Goal: Task Accomplishment & Management: Use online tool/utility

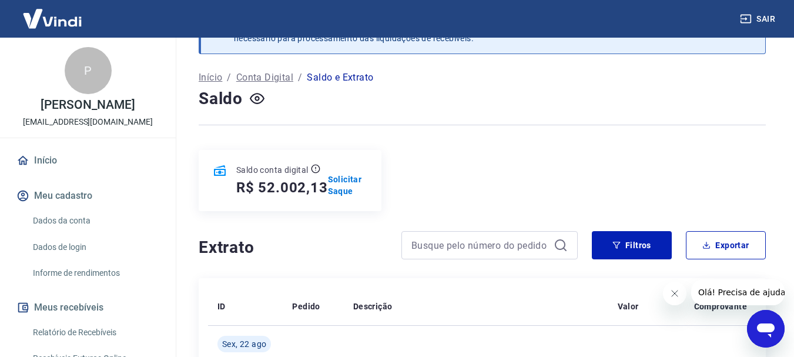
scroll to position [176, 0]
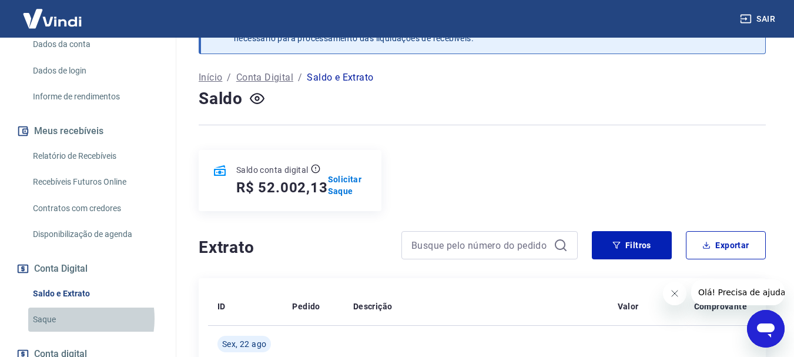
click at [63, 331] on link "Saque" at bounding box center [94, 319] width 133 height 24
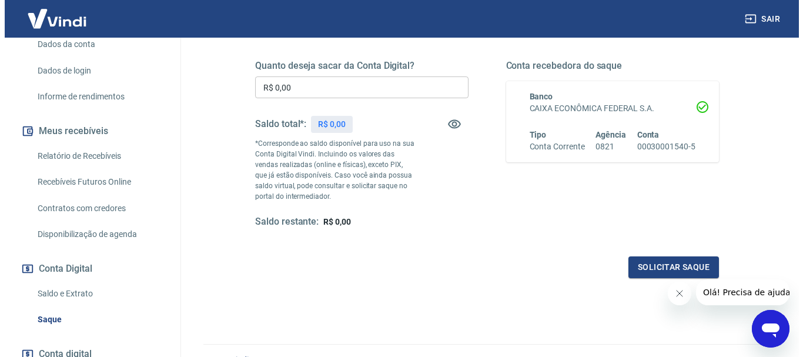
scroll to position [118, 0]
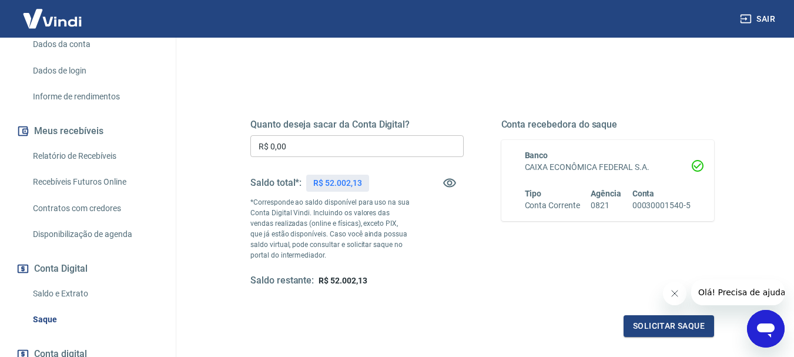
click at [287, 146] on input "R$ 0,00" at bounding box center [356, 146] width 213 height 22
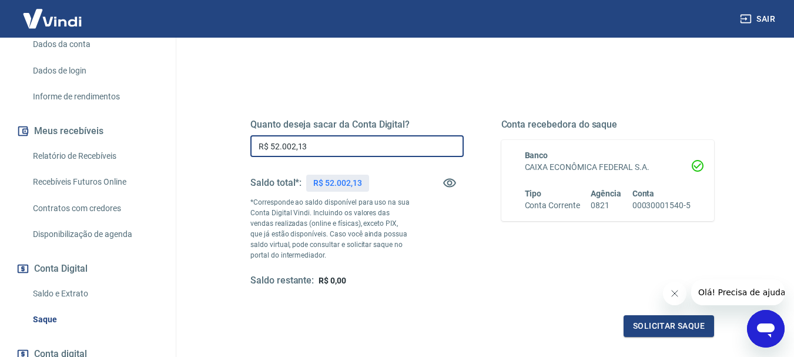
type input "R$ 52.002,13"
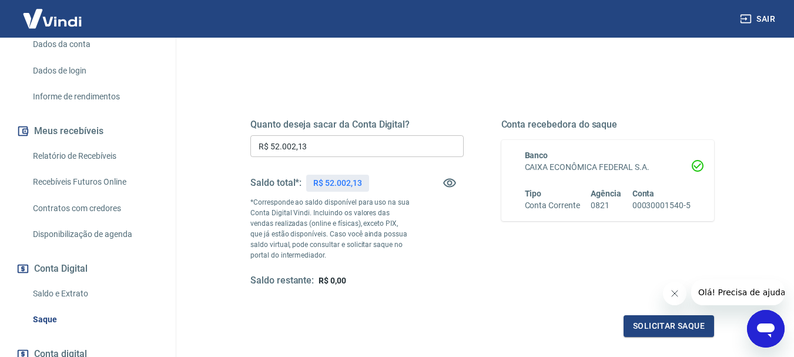
click at [468, 278] on div "Quanto deseja sacar da Conta Digital? R$ 52.002,13 ​ Saldo total*: R$ 52.002,13…" at bounding box center [482, 203] width 464 height 168
click at [671, 329] on button "Solicitar saque" at bounding box center [668, 326] width 90 height 22
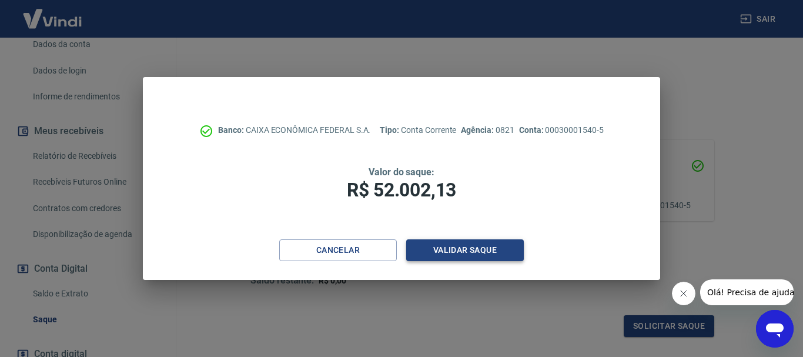
click at [461, 254] on button "Validar saque" at bounding box center [465, 250] width 118 height 22
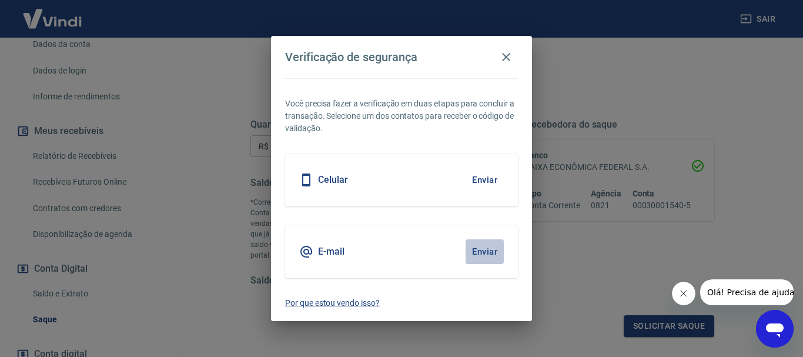
click at [489, 253] on button "Enviar" at bounding box center [484, 251] width 38 height 25
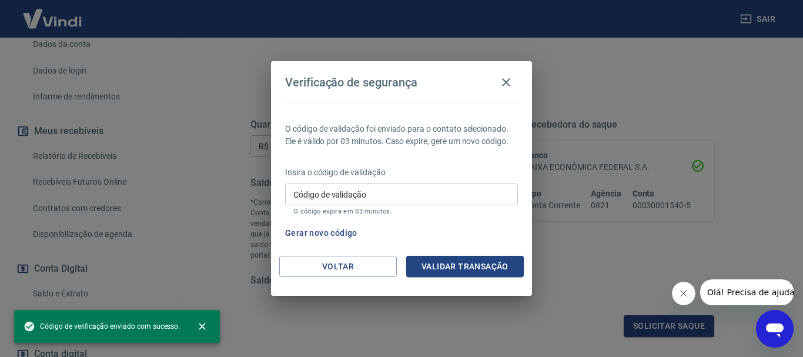
click at [382, 196] on input "Código de validação" at bounding box center [401, 194] width 233 height 22
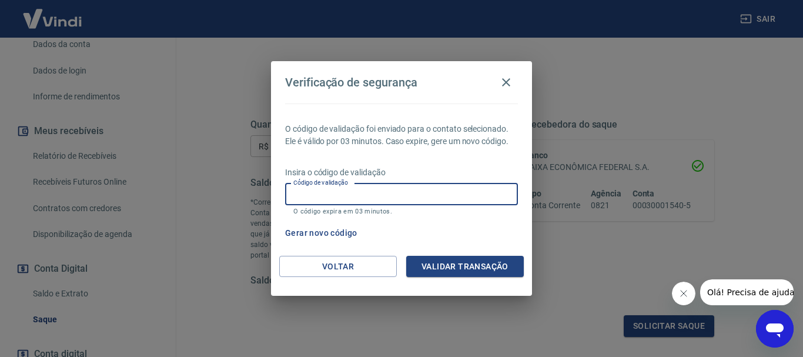
paste input "302975"
type input "302975"
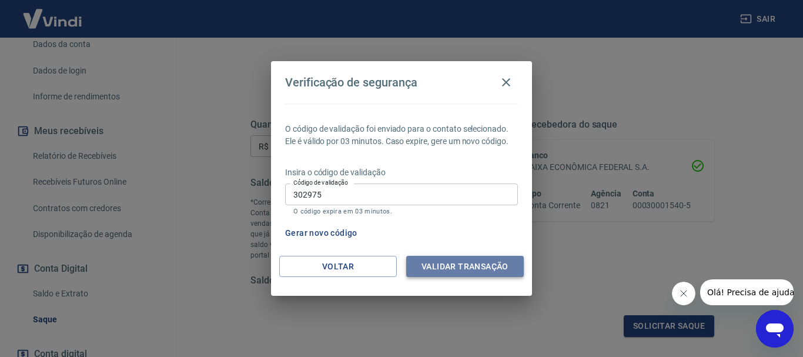
click at [457, 267] on button "Validar transação" at bounding box center [465, 267] width 118 height 22
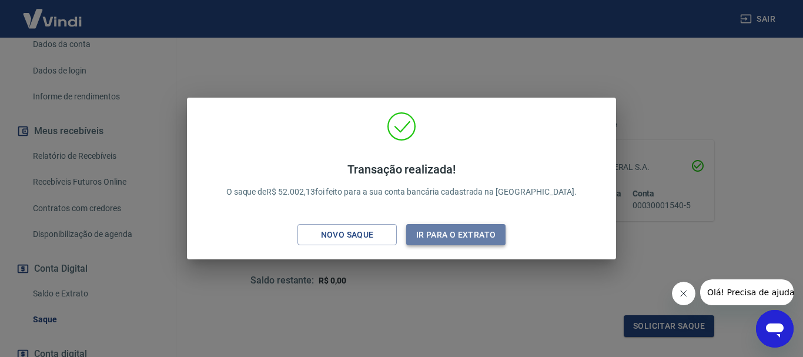
click at [441, 240] on button "Ir para o extrato" at bounding box center [455, 235] width 99 height 22
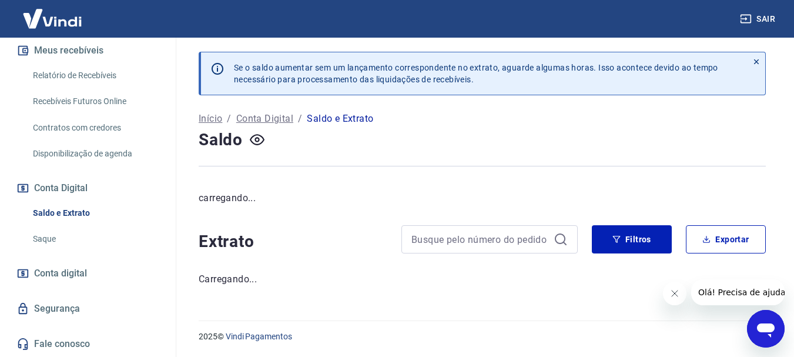
scroll to position [41, 0]
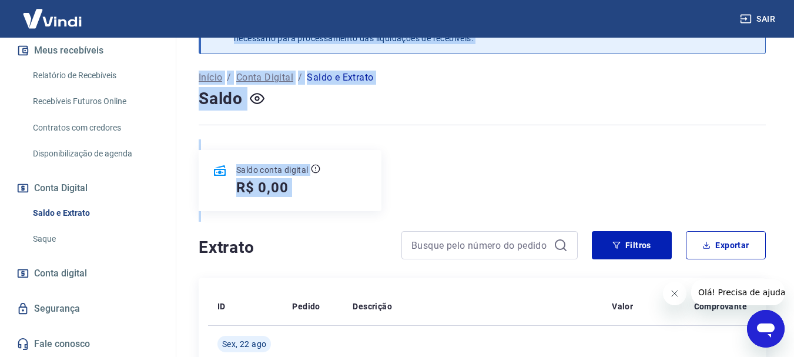
drag, startPoint x: 176, startPoint y: 244, endPoint x: 172, endPoint y: 270, distance: 25.6
click at [172, 270] on div "Sair P [PERSON_NAME] Caetano [EMAIL_ADDRESS][DOMAIN_NAME] Início Meu cadastro D…" at bounding box center [397, 137] width 794 height 357
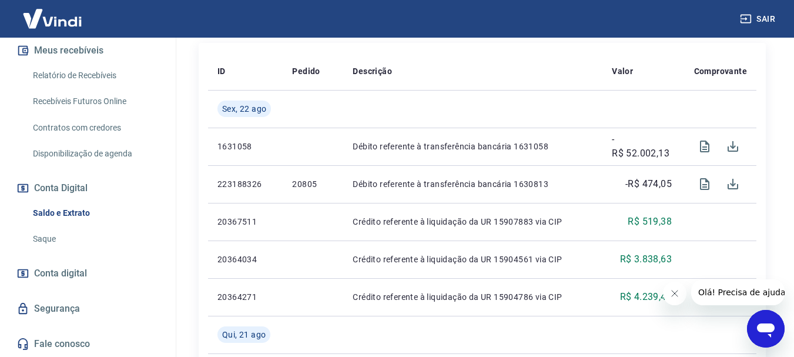
scroll to position [335, 0]
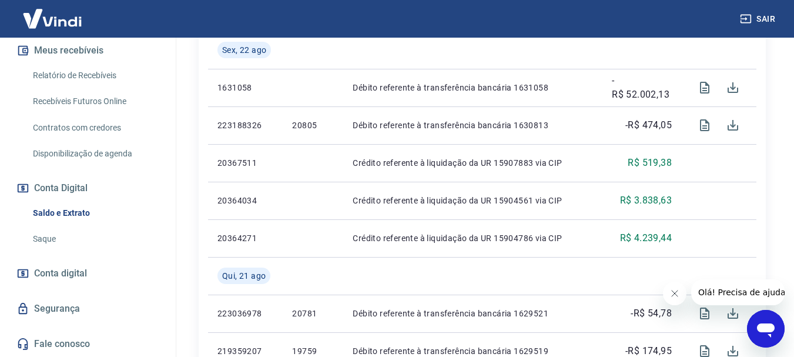
click at [62, 346] on link "Fale conosco" at bounding box center [87, 344] width 147 height 26
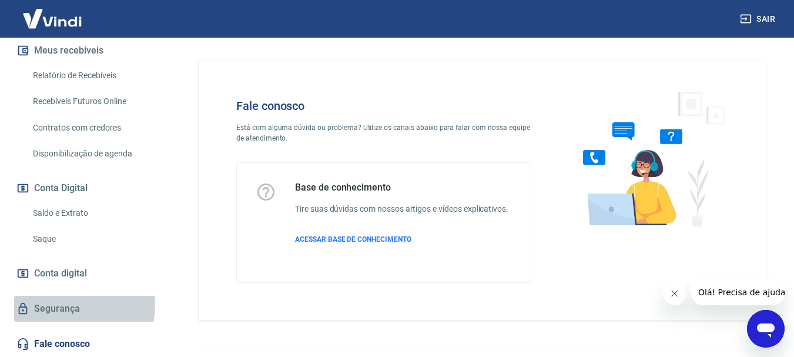
click at [80, 305] on link "Segurança" at bounding box center [87, 309] width 147 height 26
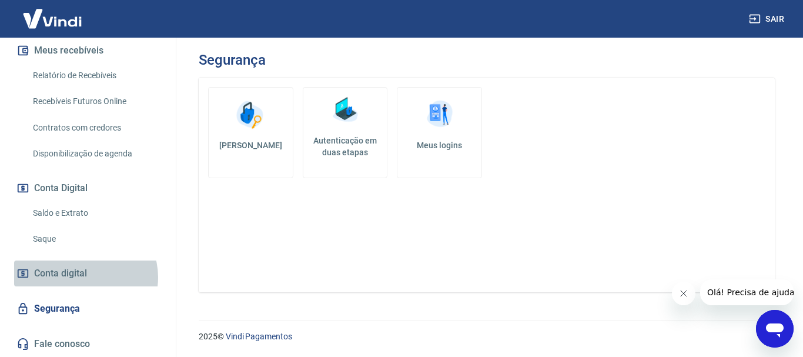
click at [85, 277] on span "Conta digital" at bounding box center [60, 273] width 53 height 16
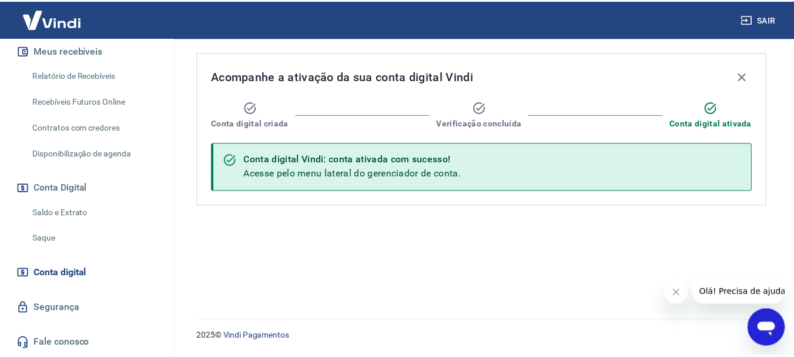
scroll to position [93, 0]
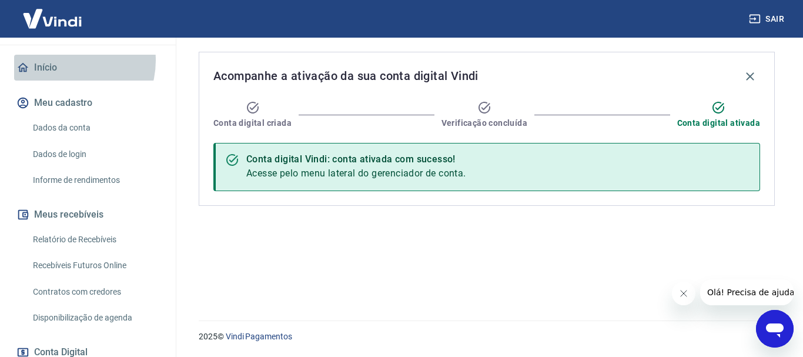
click at [66, 73] on link "Início" at bounding box center [87, 68] width 147 height 26
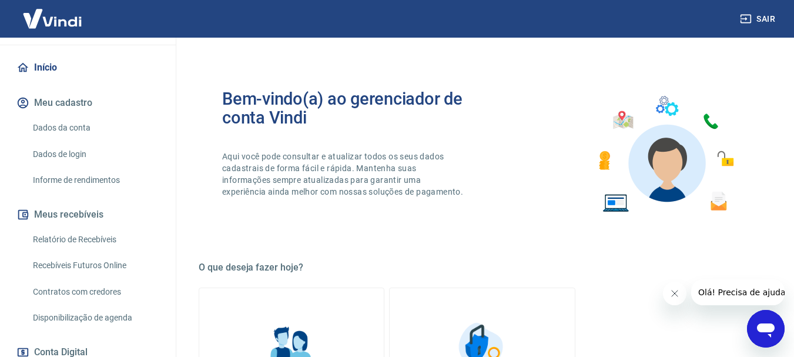
scroll to position [235, 0]
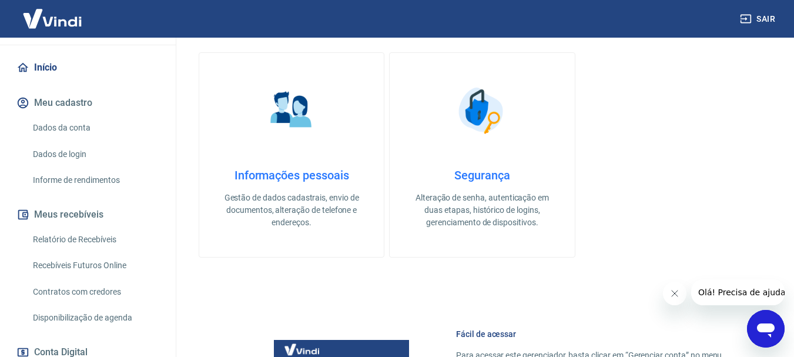
click at [277, 190] on div "Informações pessoais Gestão de dados cadastrais, envio de documentos, alteração…" at bounding box center [291, 198] width 147 height 61
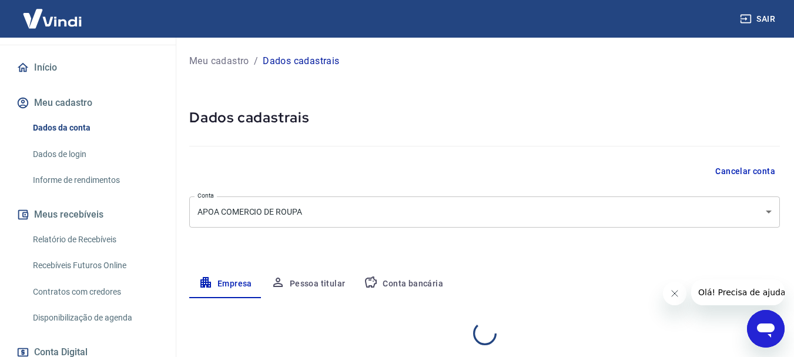
select select "MG"
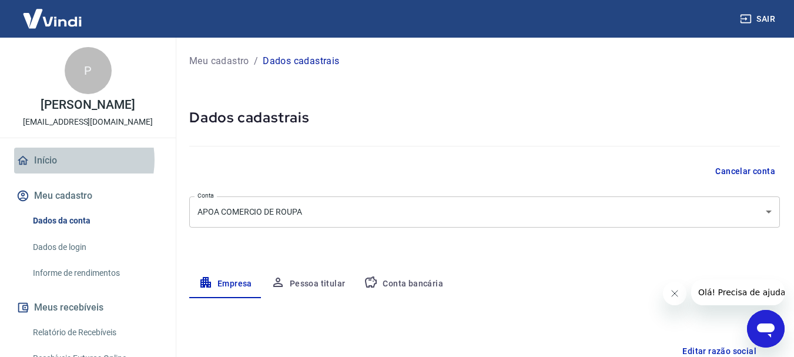
click at [64, 172] on link "Início" at bounding box center [87, 160] width 147 height 26
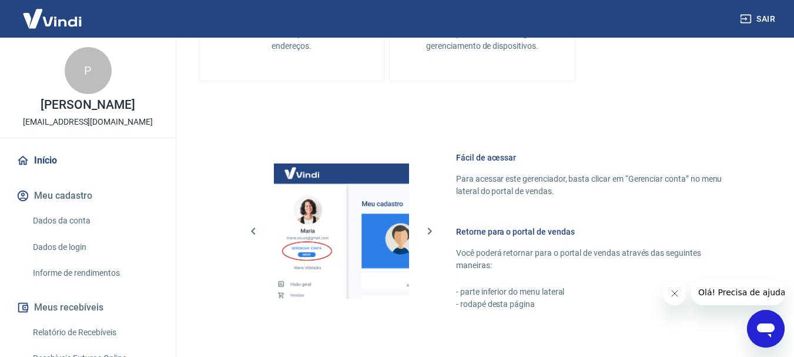
scroll to position [608, 0]
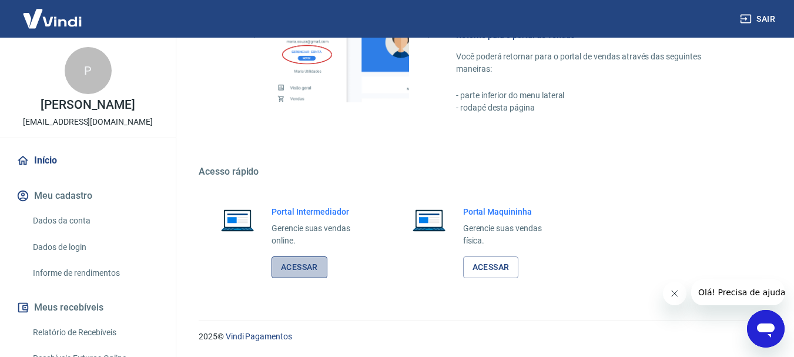
click at [287, 273] on link "Acessar" at bounding box center [299, 267] width 56 height 22
